Goal: Find specific page/section: Find specific page/section

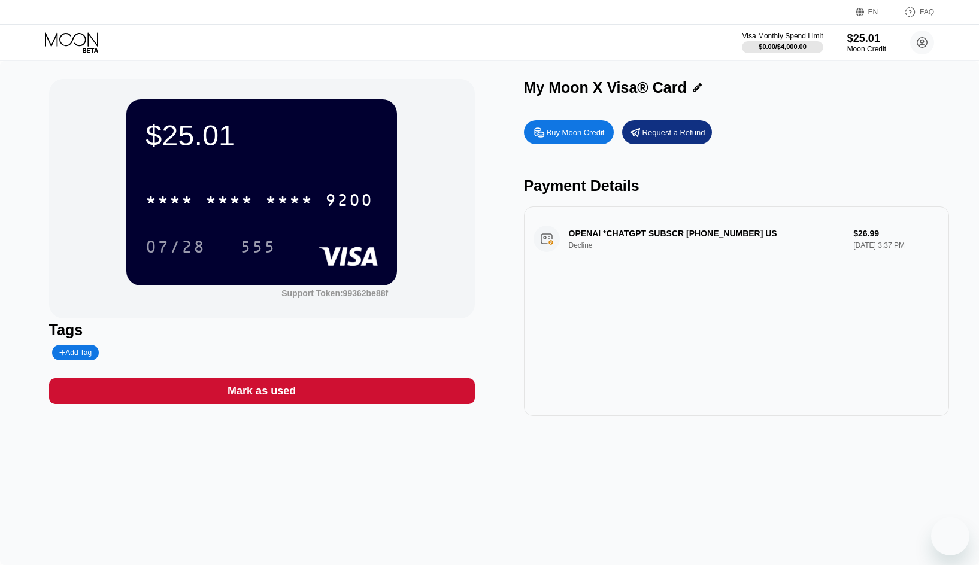
click at [506, 67] on div "$25.01 * * * * * * * * * * * * 9200 07/28 555 Support Token: 99362be88f Tags Ad…" at bounding box center [489, 313] width 979 height 504
click at [522, 90] on div "$25.01 * * * * * * * * * * * * 9200 07/28 555 Support Token: 99362be88f Tags Ad…" at bounding box center [489, 247] width 881 height 337
click at [525, 89] on div "My Moon X Visa® Card" at bounding box center [605, 87] width 163 height 17
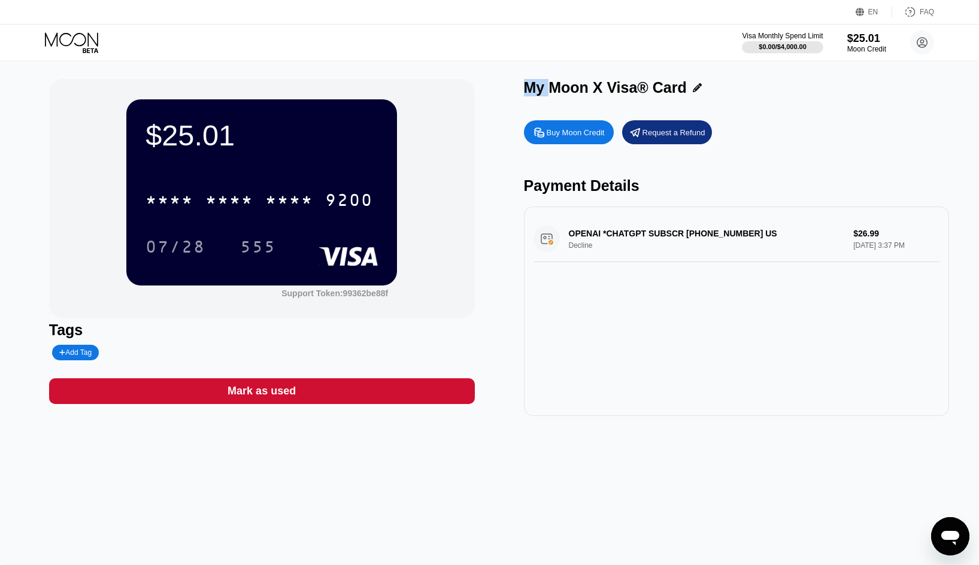
click at [525, 89] on div "My Moon X Visa® Card" at bounding box center [605, 87] width 163 height 17
click at [552, 89] on div "My Moon X Visa® Card" at bounding box center [605, 87] width 163 height 17
click at [594, 92] on div "My Moon X Visa® Card" at bounding box center [605, 87] width 163 height 17
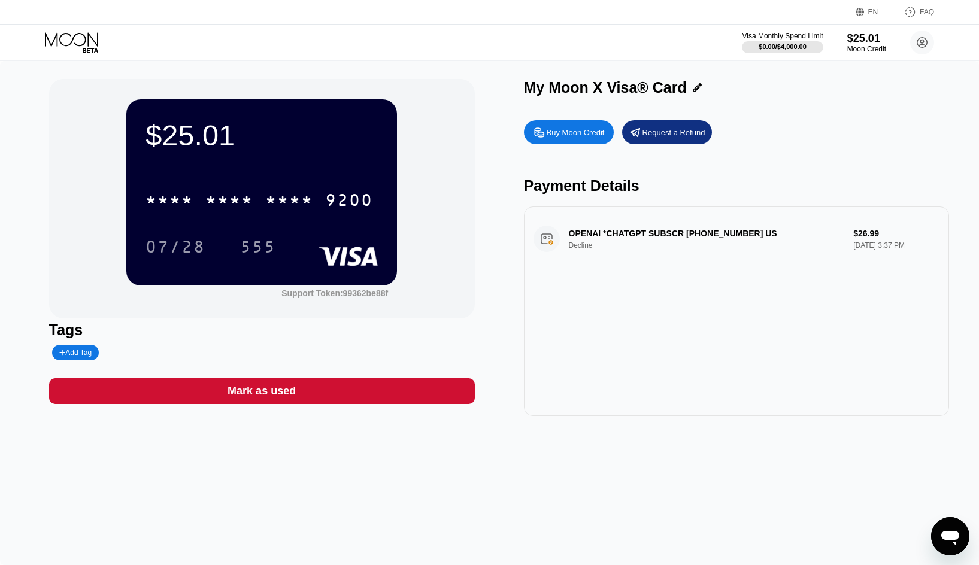
click at [617, 92] on div "My Moon X Visa® Card" at bounding box center [605, 87] width 163 height 17
click at [675, 91] on div "My Moon X Visa® Card" at bounding box center [605, 87] width 163 height 17
